Goal: Navigation & Orientation: Find specific page/section

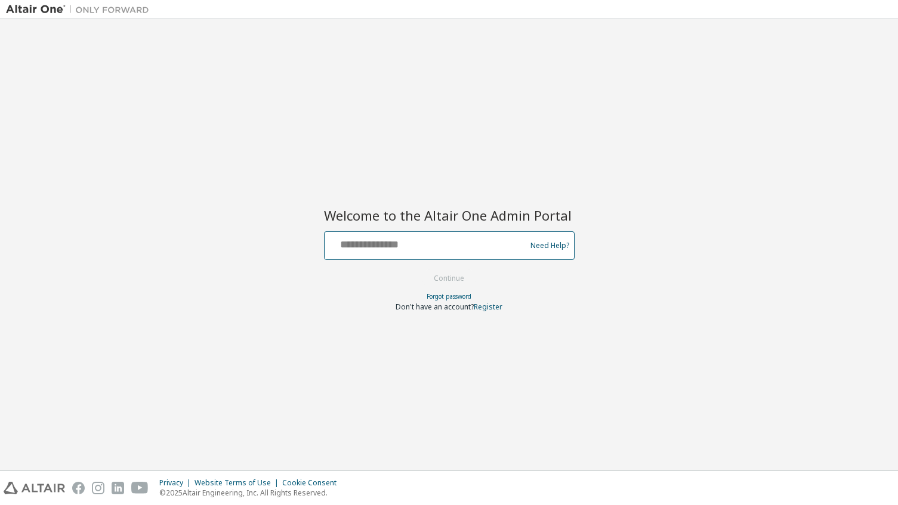
click at [440, 243] on input "text" at bounding box center [426, 242] width 195 height 17
type input "**********"
click at [468, 275] on button "Continue" at bounding box center [448, 279] width 55 height 18
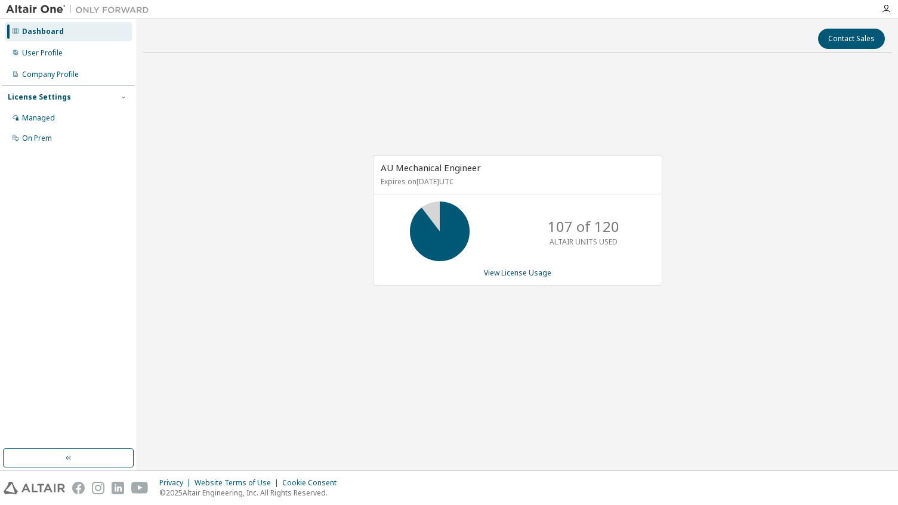
click at [697, 41] on div "Contact Sales" at bounding box center [517, 39] width 734 height 20
